Goal: Obtain resource: Download file/media

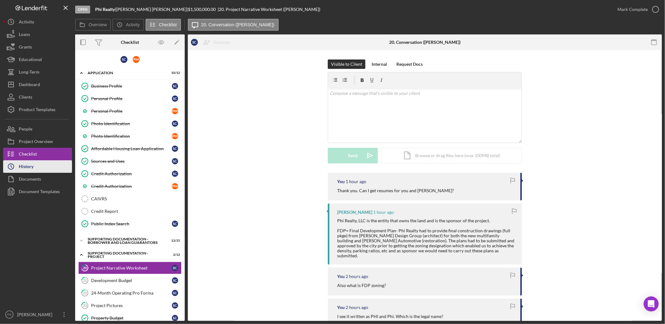
click at [49, 166] on button "Icon/History History" at bounding box center [37, 166] width 69 height 13
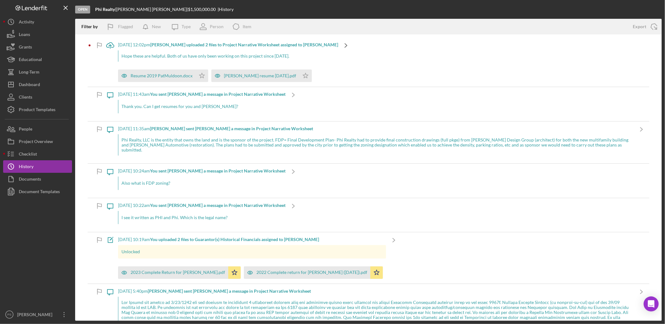
click at [338, 44] on icon "Icon/Navigate" at bounding box center [346, 46] width 16 height 16
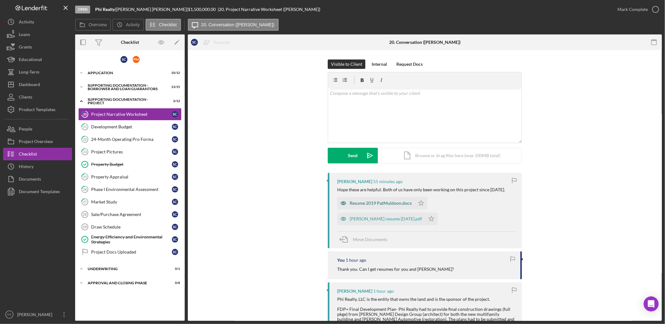
click at [389, 200] on div "Resume 2019 PatMuldoon.docx" at bounding box center [376, 203] width 78 height 13
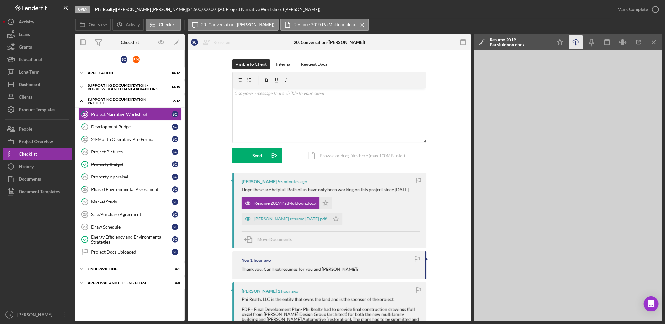
click at [574, 39] on icon "Icon/Download" at bounding box center [576, 42] width 14 height 14
click at [291, 214] on div "[PERSON_NAME] resume [DATE].pdf" at bounding box center [286, 219] width 88 height 13
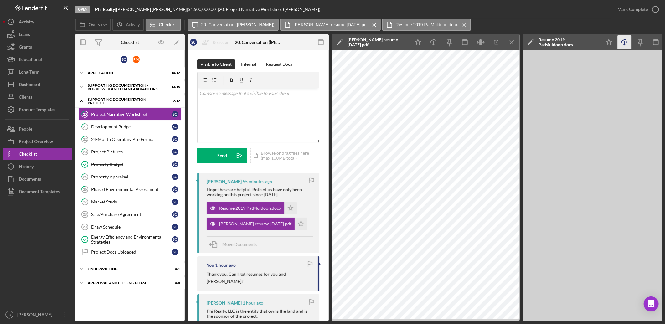
click at [436, 41] on icon "button" at bounding box center [433, 40] width 5 height 3
click at [254, 236] on div "[PERSON_NAME] 55 minutes ago Hope these are helpful. Both of us have only been …" at bounding box center [258, 213] width 122 height 80
click at [264, 224] on div "[PERSON_NAME] resume [DATE].pdf" at bounding box center [255, 223] width 72 height 5
click at [434, 39] on icon "button" at bounding box center [433, 40] width 5 height 3
